Goal: Task Accomplishment & Management: Manage account settings

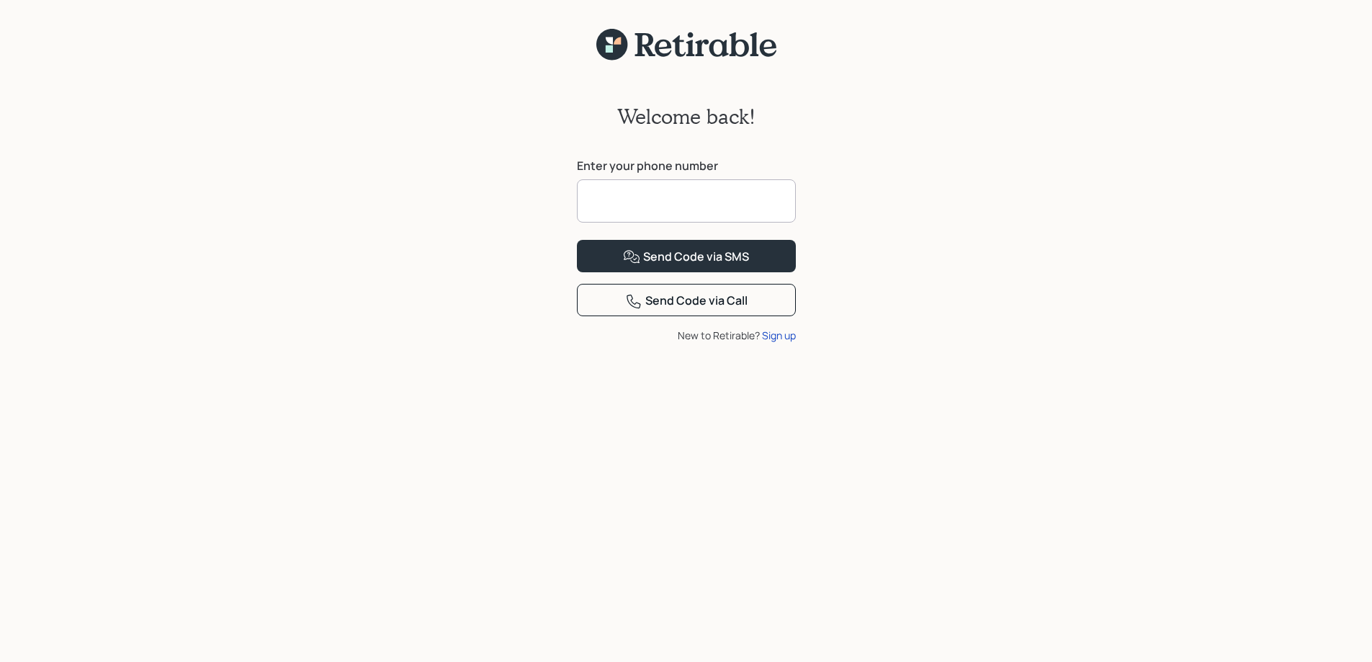
drag, startPoint x: 760, startPoint y: 174, endPoint x: 768, endPoint y: 176, distance: 8.9
click at [759, 174] on div "Enter your phone number" at bounding box center [686, 190] width 219 height 65
click at [766, 343] on div "Sign up" at bounding box center [779, 335] width 34 height 15
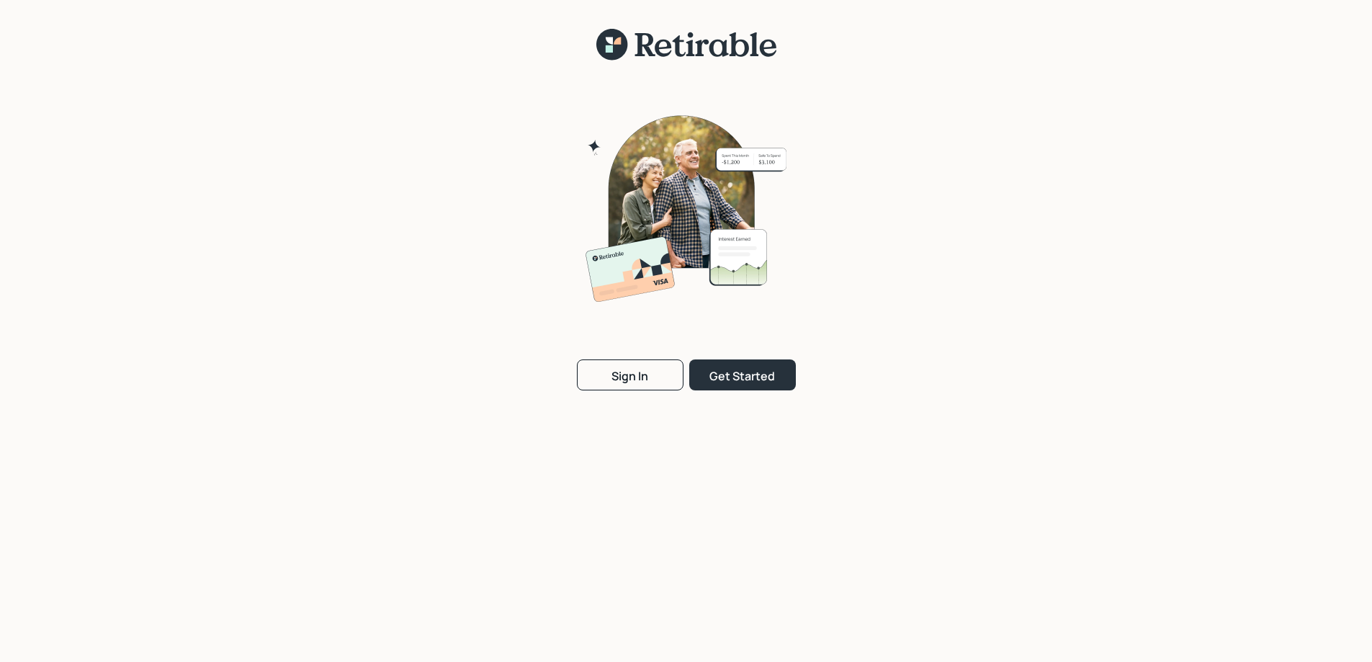
click at [614, 153] on div "Sign In Get Started" at bounding box center [686, 233] width 248 height 344
click at [619, 166] on img at bounding box center [686, 202] width 201 height 197
click at [629, 377] on div "Sign In" at bounding box center [629, 376] width 37 height 16
